Goal: Transaction & Acquisition: Purchase product/service

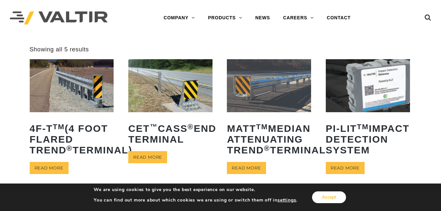
click at [323, 195] on button "Accept" at bounding box center [329, 197] width 34 height 12
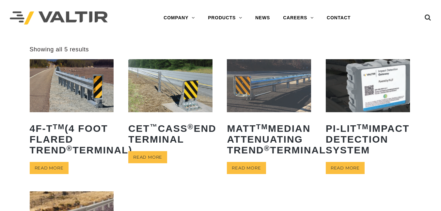
click at [74, 104] on img at bounding box center [72, 85] width 84 height 53
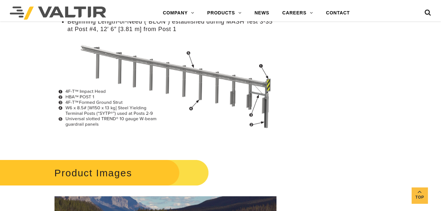
scroll to position [737, 0]
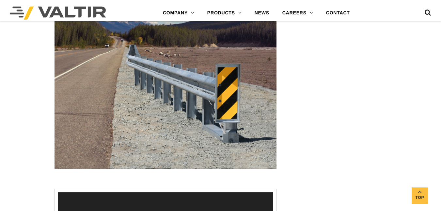
click at [134, 100] on img at bounding box center [166, 90] width 222 height 157
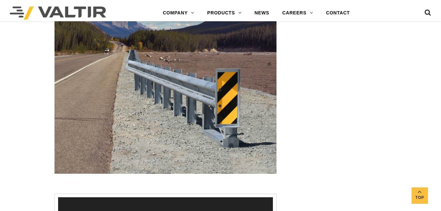
scroll to position [722, 0]
